Goal: Navigation & Orientation: Find specific page/section

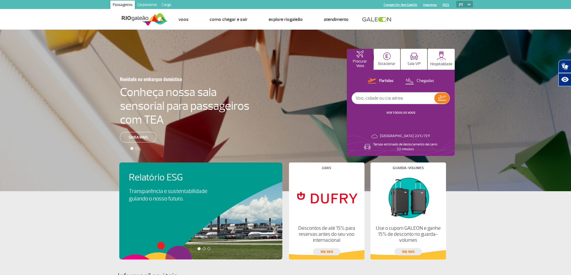
click at [151, 5] on link "Corporativo" at bounding box center [147, 6] width 24 height 10
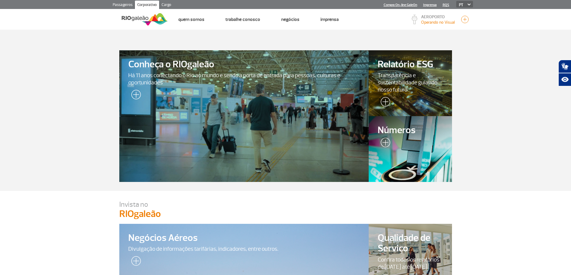
click at [126, 6] on link "Passageiros" at bounding box center [122, 6] width 25 height 10
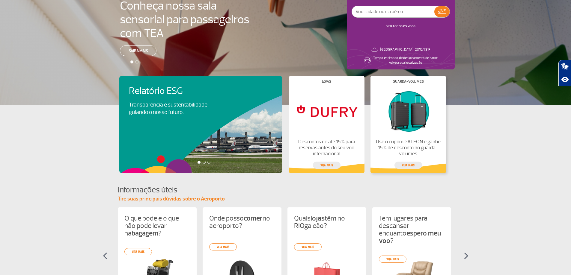
scroll to position [120, 0]
